Goal: Information Seeking & Learning: Learn about a topic

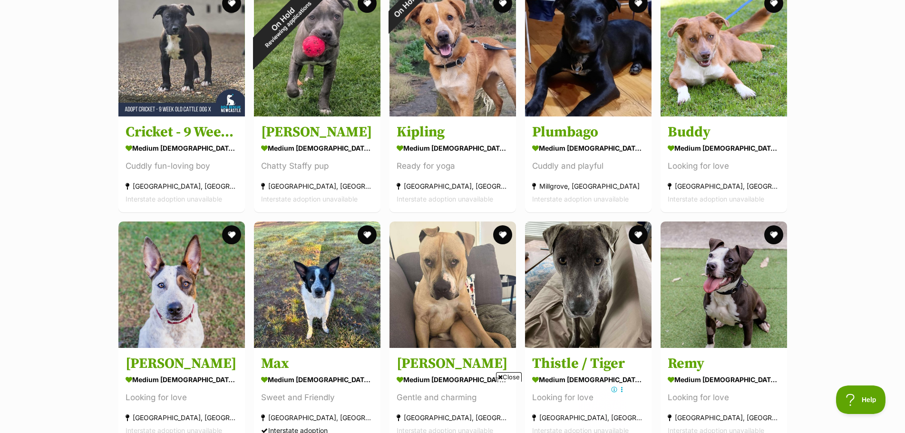
scroll to position [2377, 0]
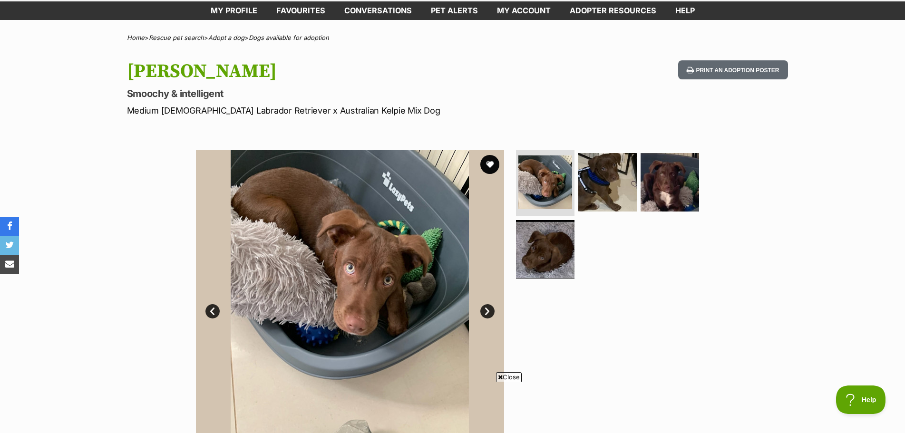
click at [485, 311] on link "Next" at bounding box center [487, 311] width 14 height 14
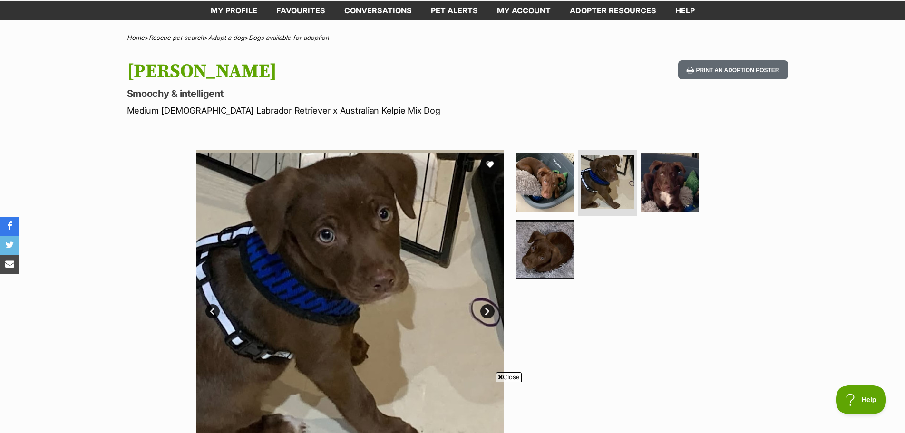
click at [485, 311] on link "Next" at bounding box center [487, 311] width 14 height 14
